Goal: Task Accomplishment & Management: Use online tool/utility

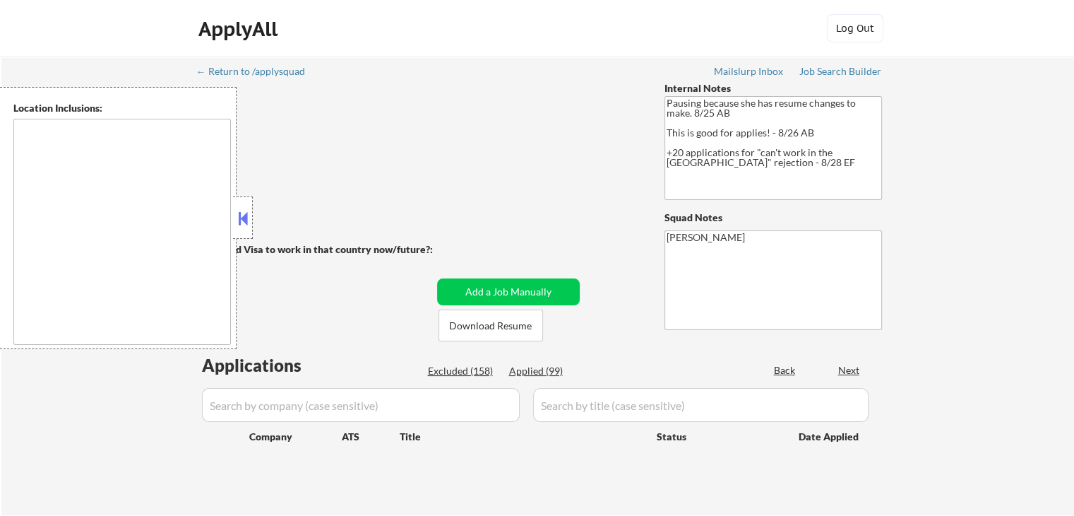
click at [251, 215] on div at bounding box center [243, 217] width 20 height 42
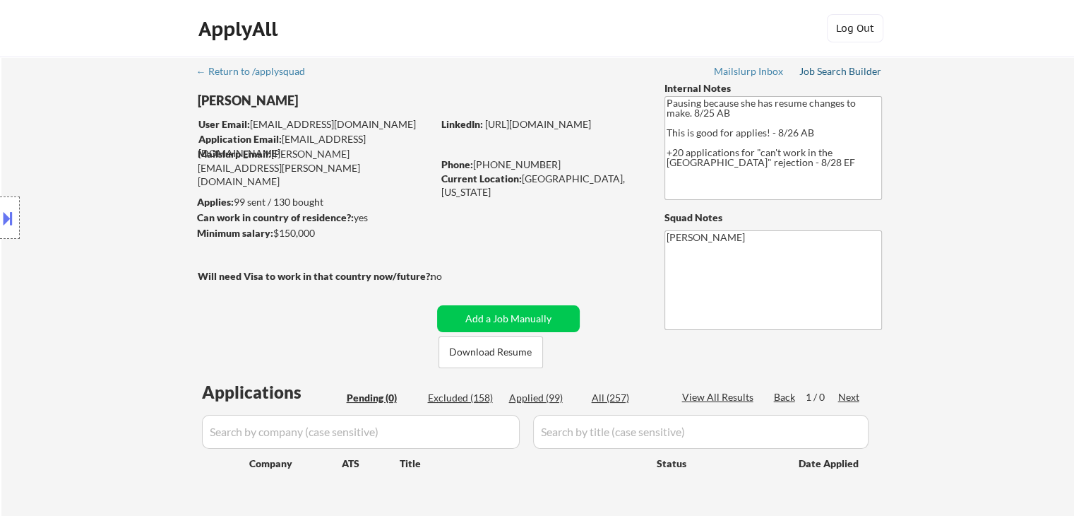
drag, startPoint x: 830, startPoint y: 74, endPoint x: 790, endPoint y: 135, distance: 72.5
click at [830, 74] on div "Job Search Builder" at bounding box center [840, 71] width 83 height 10
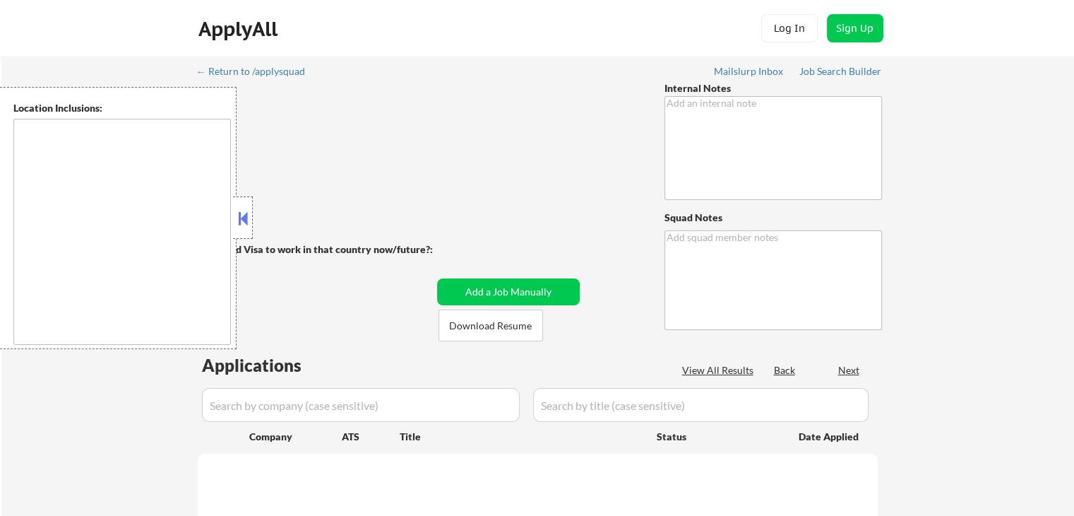
type textarea "Pausing because she has resume changes to make. 8/25 AB This is good for applie…"
type textarea "[PERSON_NAME]"
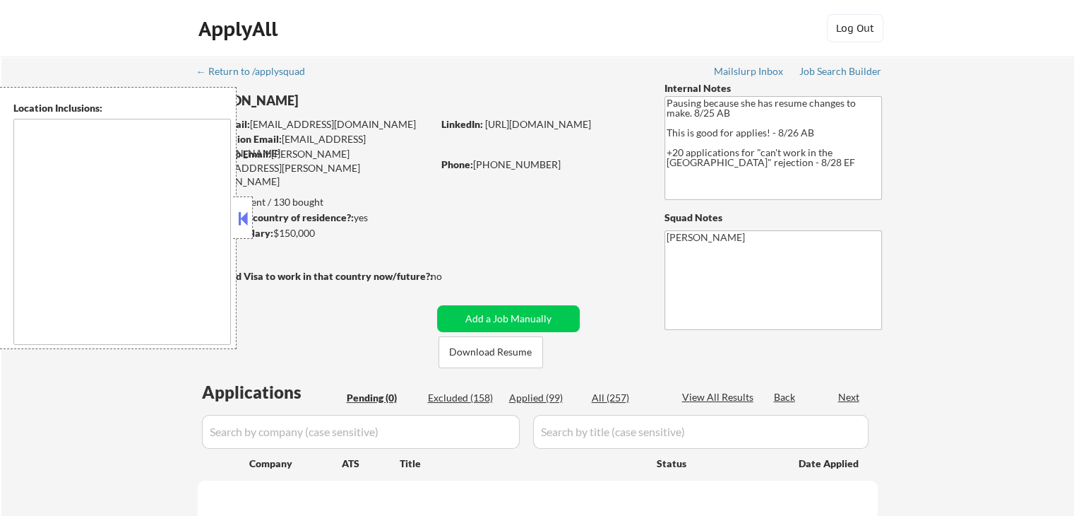
type textarea "[GEOGRAPHIC_DATA], [GEOGRAPHIC_DATA] [GEOGRAPHIC_DATA], [GEOGRAPHIC_DATA] [GEOG…"
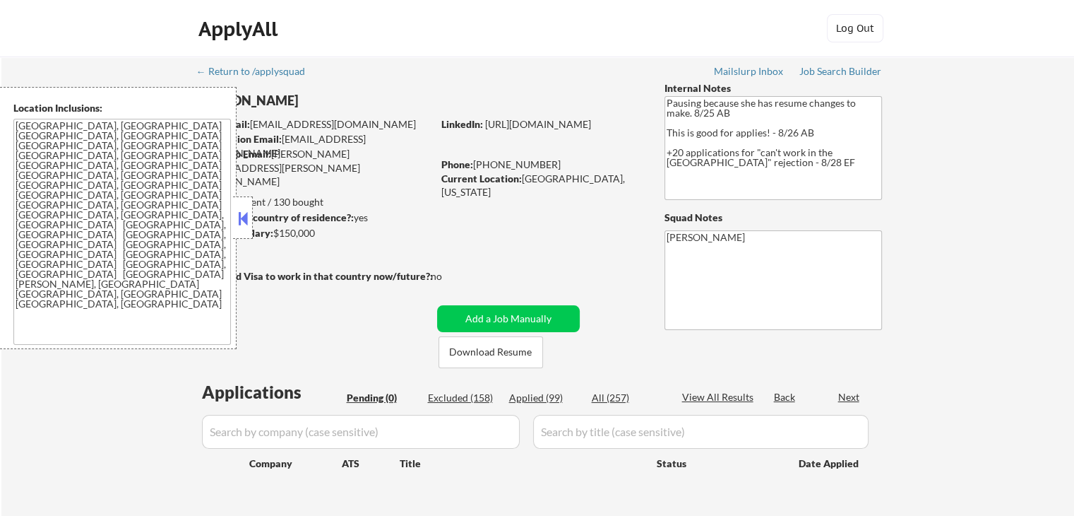
click at [249, 215] on button at bounding box center [243, 218] width 16 height 21
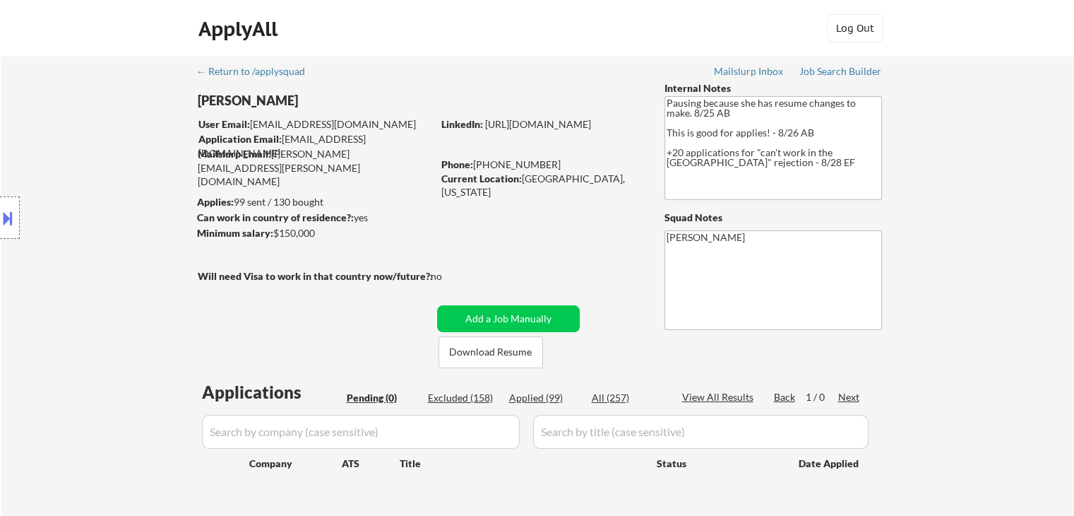
drag, startPoint x: 439, startPoint y: 254, endPoint x: 730, endPoint y: 1, distance: 385.9
click at [441, 246] on div "← Return to /applysquad Mailslurp Inbox Job Search Builder Leslie Nelson User E…" at bounding box center [538, 294] width 705 height 474
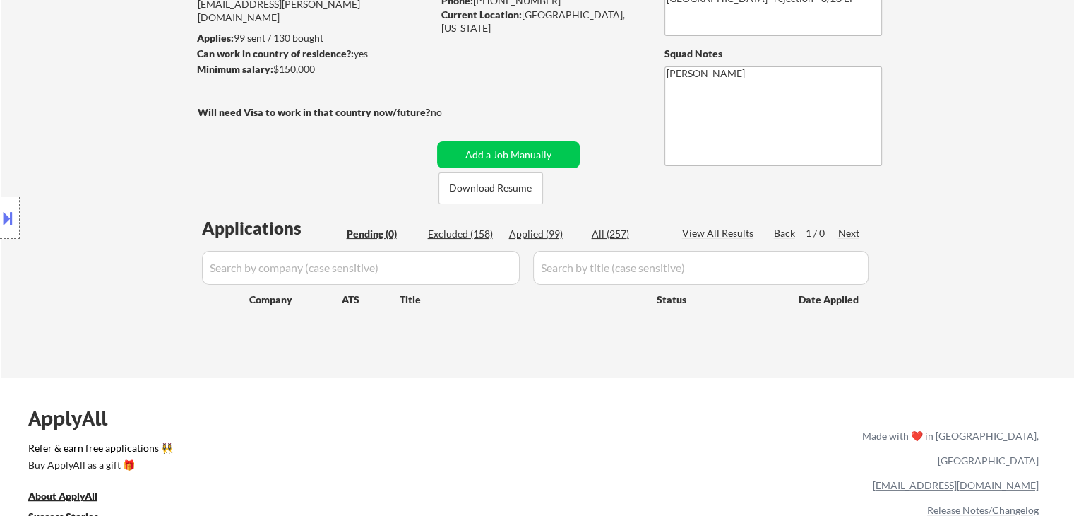
scroll to position [212, 0]
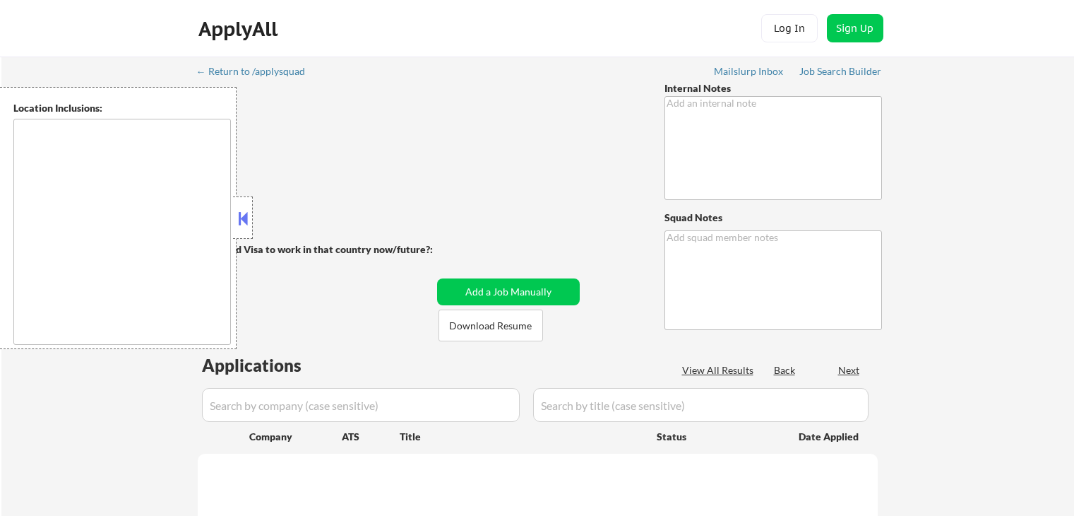
scroll to position [209, 0]
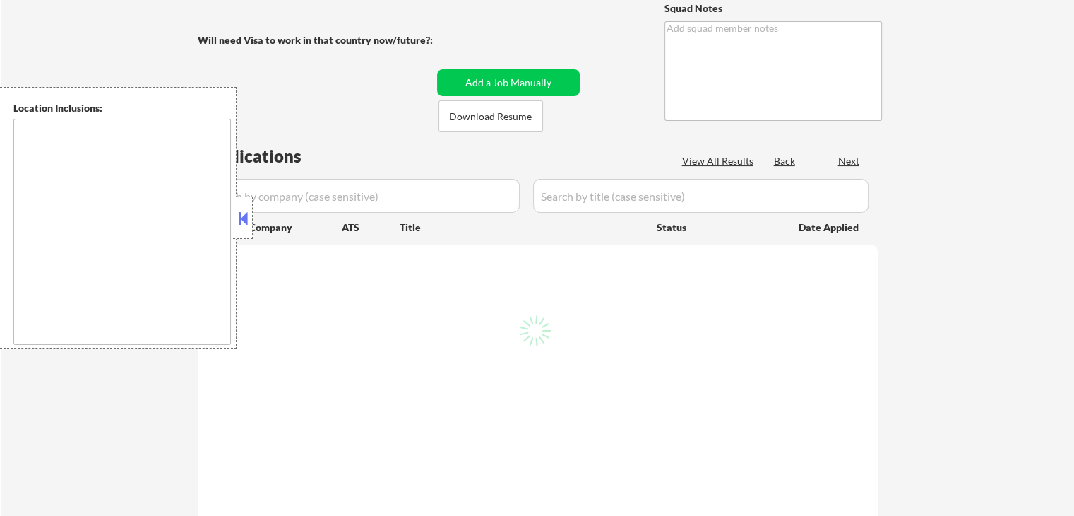
type textarea "Pausing because she has resume changes to make. 8/25 AB This is good for applie…"
type textarea "[PERSON_NAME]"
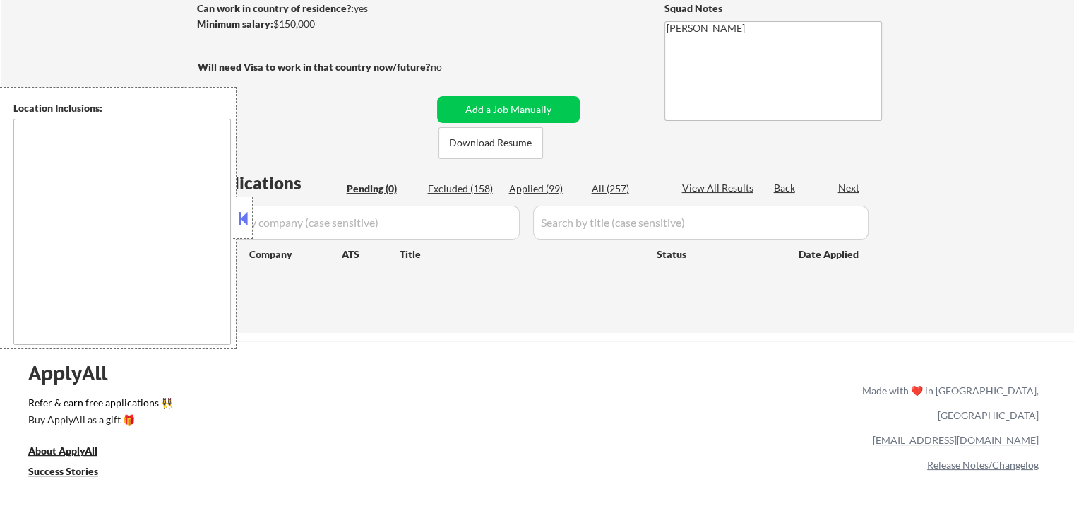
type textarea "[GEOGRAPHIC_DATA], [GEOGRAPHIC_DATA] [GEOGRAPHIC_DATA], [GEOGRAPHIC_DATA] [GEOG…"
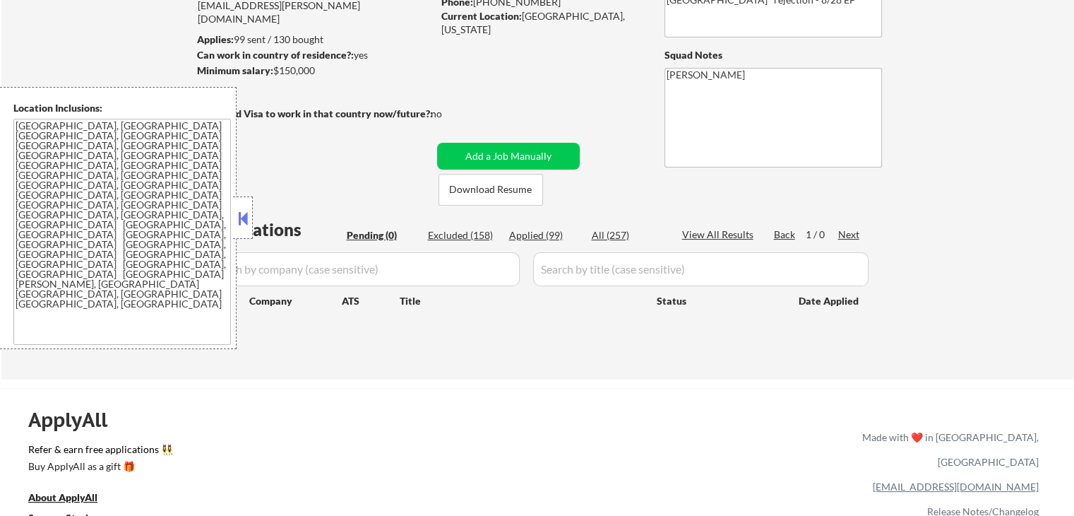
scroll to position [138, 0]
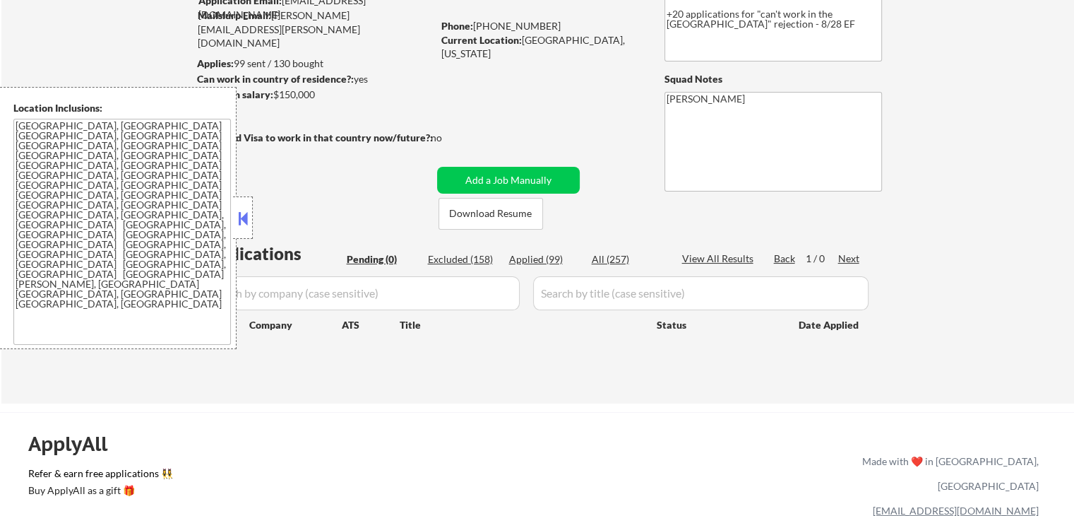
click at [245, 222] on button at bounding box center [243, 218] width 16 height 21
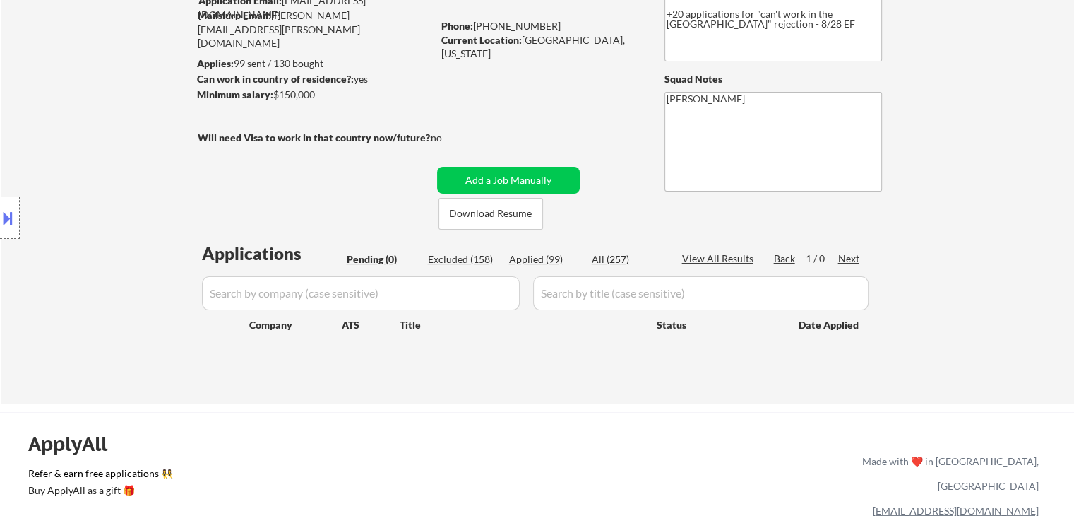
click at [295, 208] on div "← Return to /applysquad Mailslurp Inbox Job Search Builder [PERSON_NAME] User E…" at bounding box center [538, 155] width 705 height 474
